Goal: Task Accomplishment & Management: Complete application form

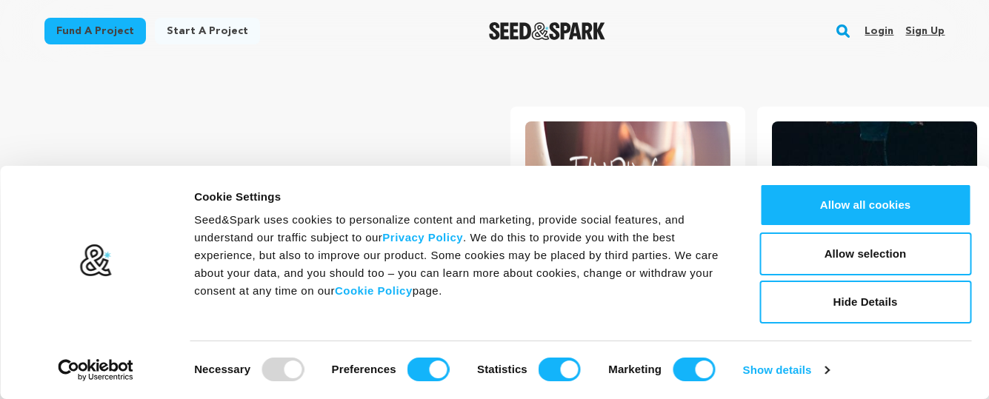
click at [186, 30] on link "Start a project" at bounding box center [207, 31] width 105 height 27
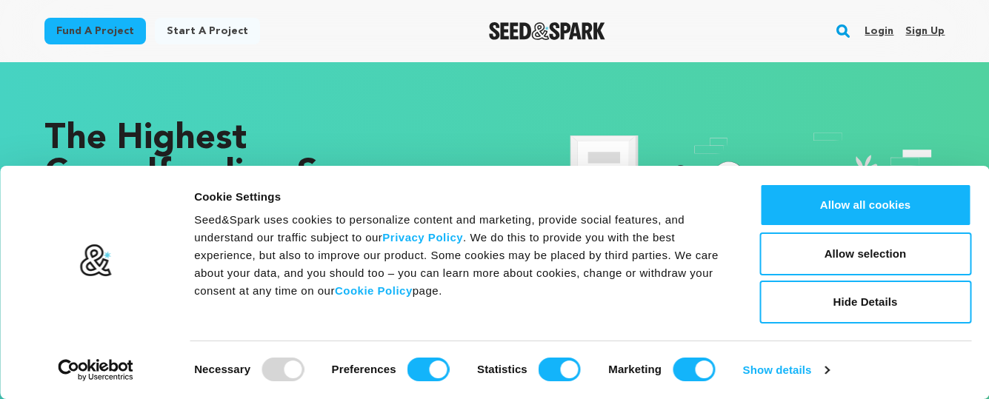
click at [799, 131] on img at bounding box center [734, 260] width 421 height 279
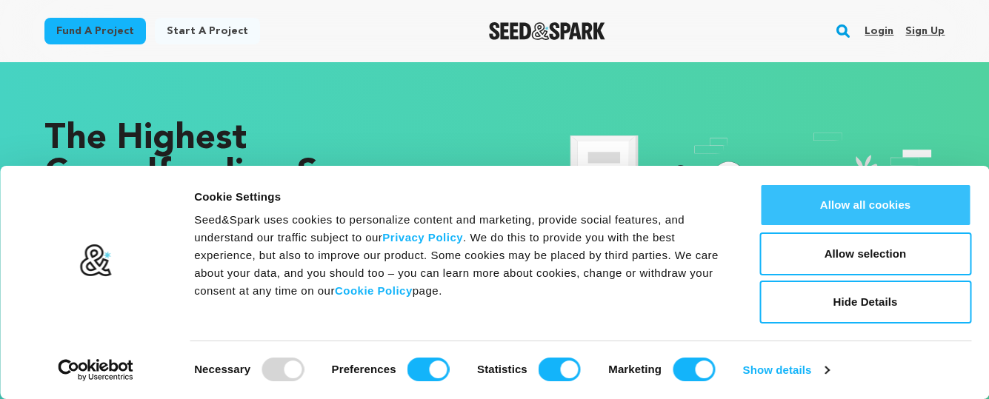
click at [849, 208] on button "Allow all cookies" at bounding box center [865, 205] width 212 height 43
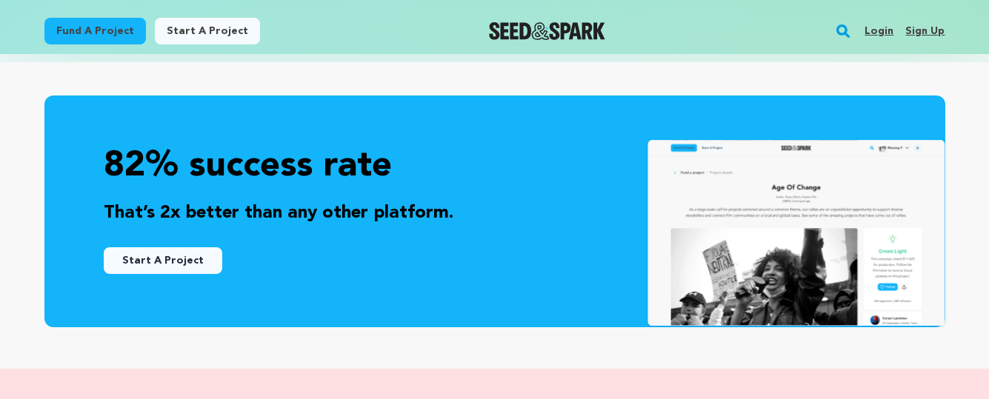
scroll to position [404, 0]
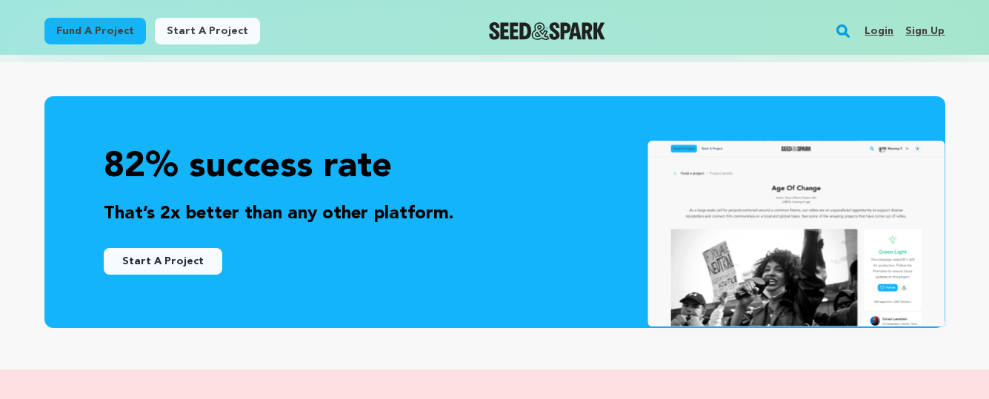
click at [185, 263] on link "Start A Project" at bounding box center [163, 261] width 119 height 27
